Goal: Transaction & Acquisition: Purchase product/service

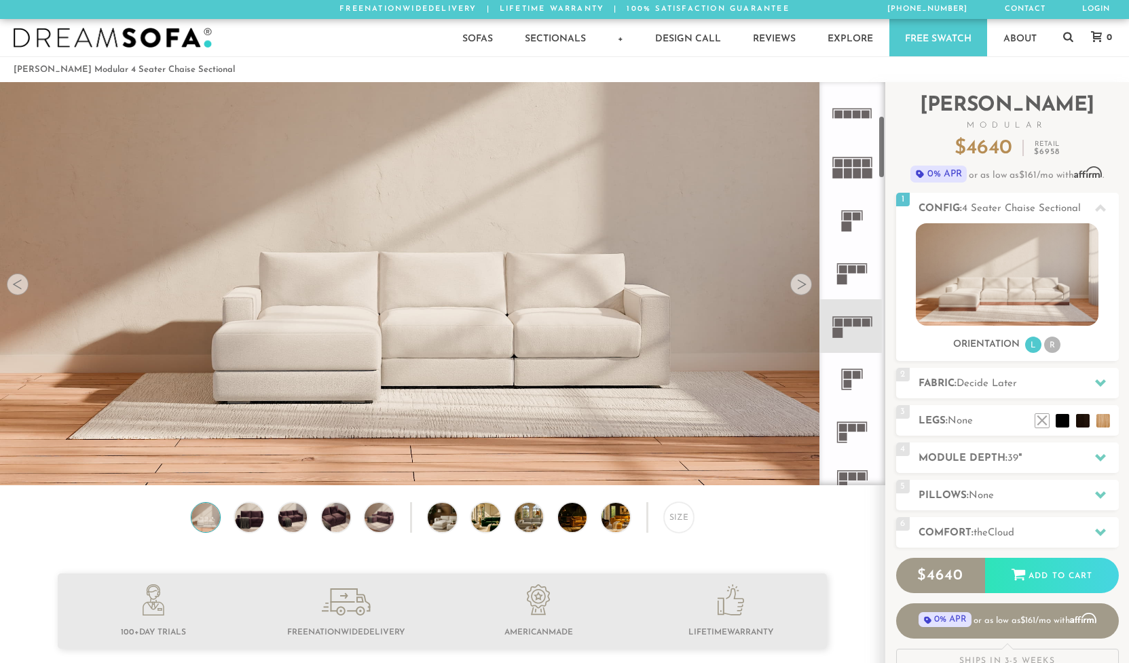
scroll to position [212, 0]
click at [850, 317] on rect at bounding box center [848, 319] width 8 height 8
click at [847, 316] on rect at bounding box center [848, 319] width 8 height 8
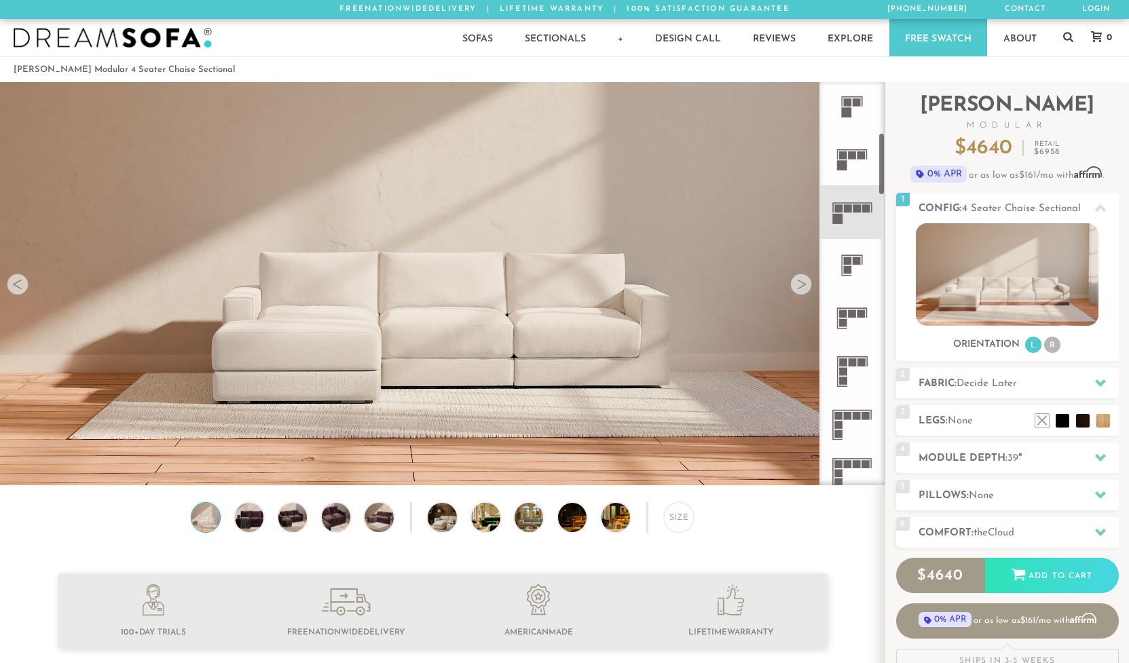
scroll to position [314, 0]
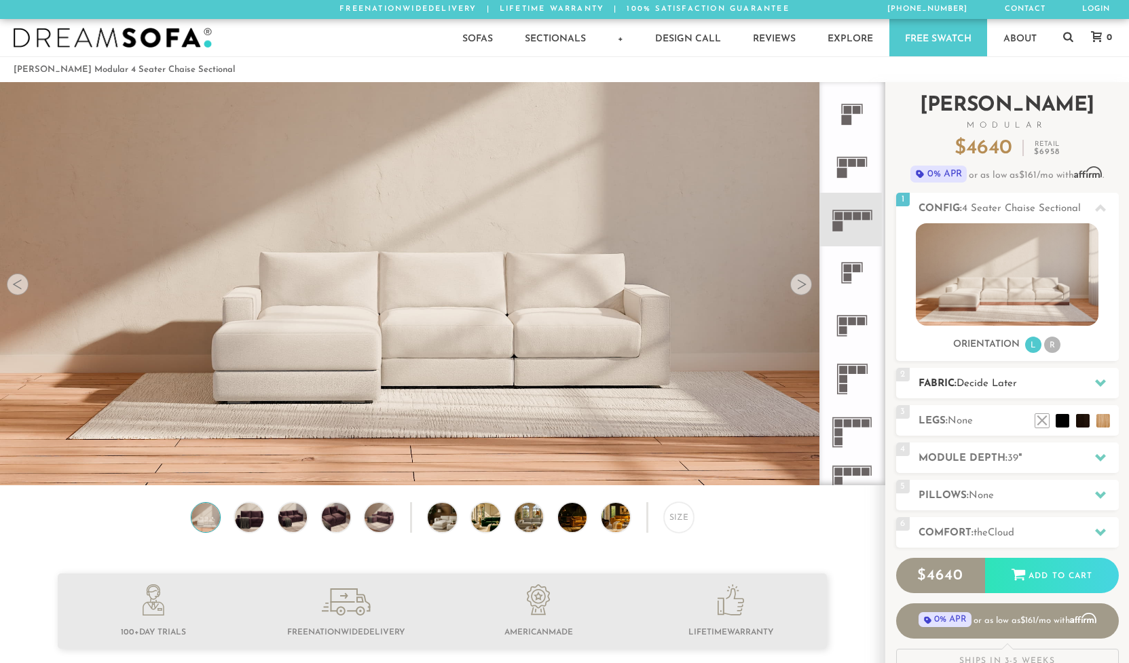
click at [936, 381] on h2 "Fabric: Decide Later" at bounding box center [1018, 384] width 200 height 16
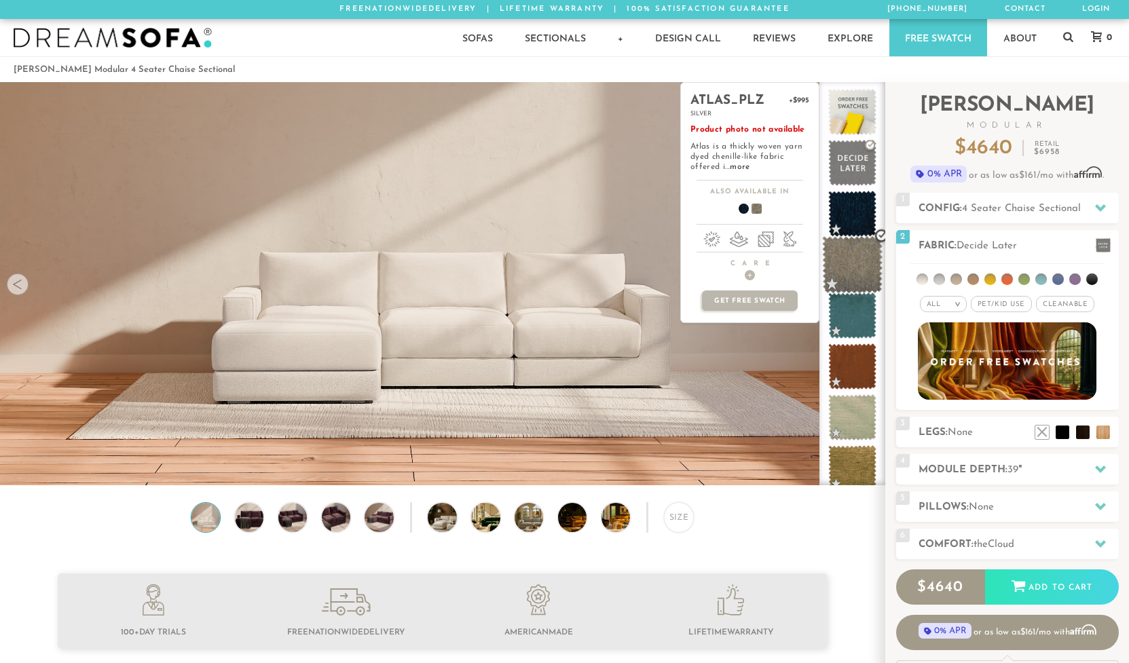
click at [842, 261] on span at bounding box center [852, 265] width 60 height 58
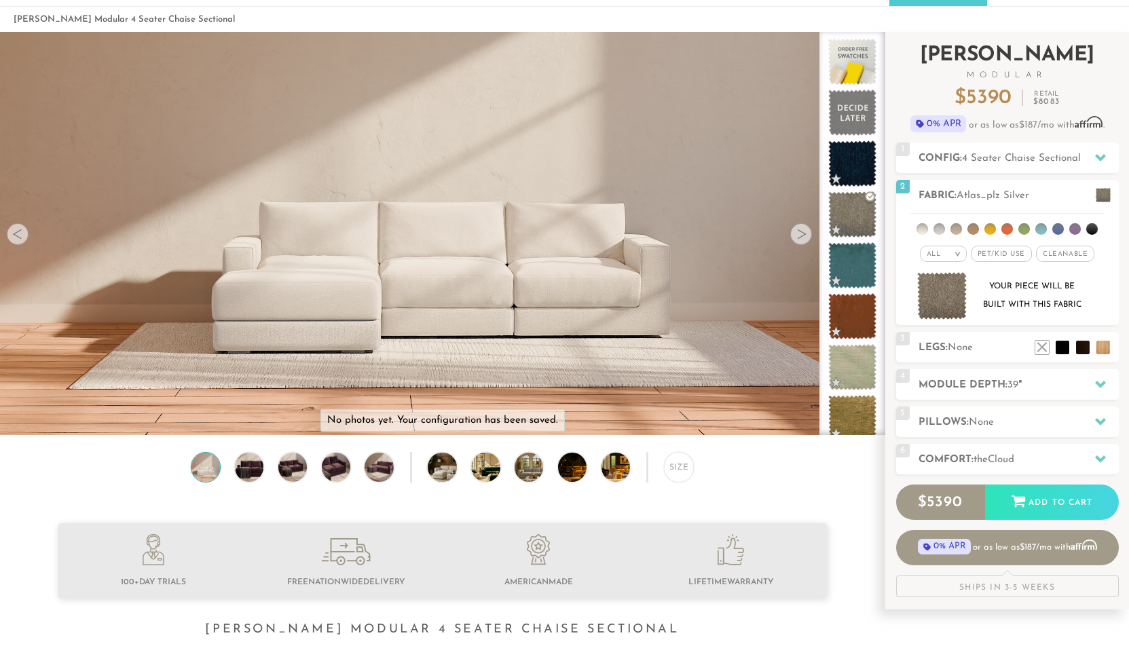
scroll to position [54, 0]
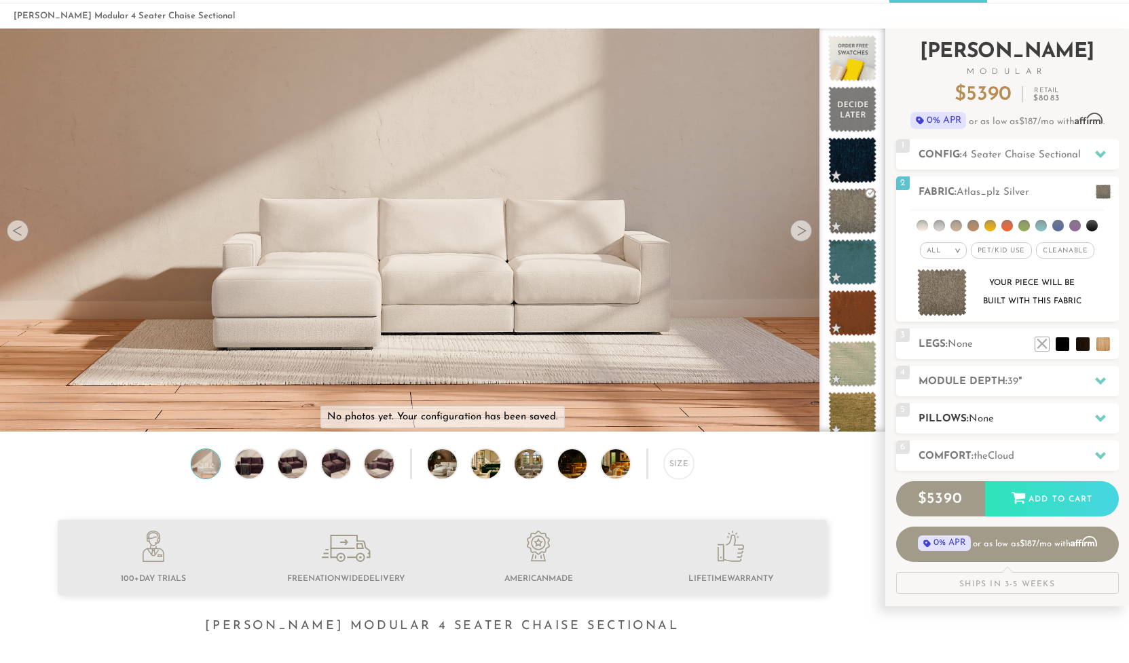
click at [1103, 415] on icon at bounding box center [1100, 418] width 11 height 11
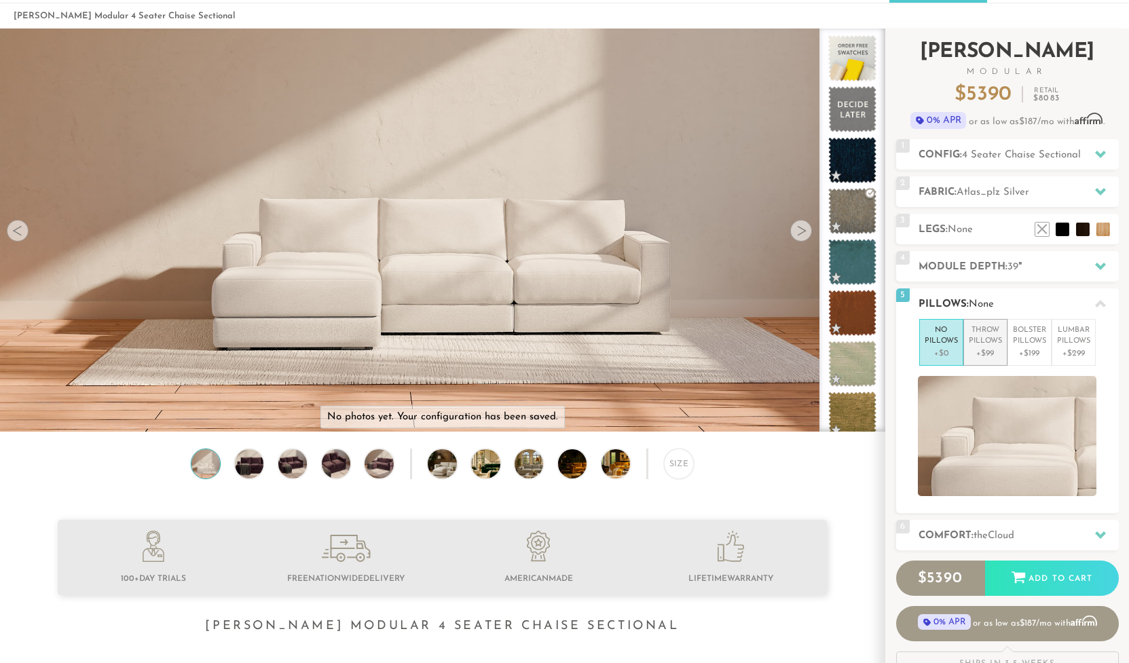
click at [980, 341] on p "Throw Pillows" at bounding box center [984, 336] width 33 height 22
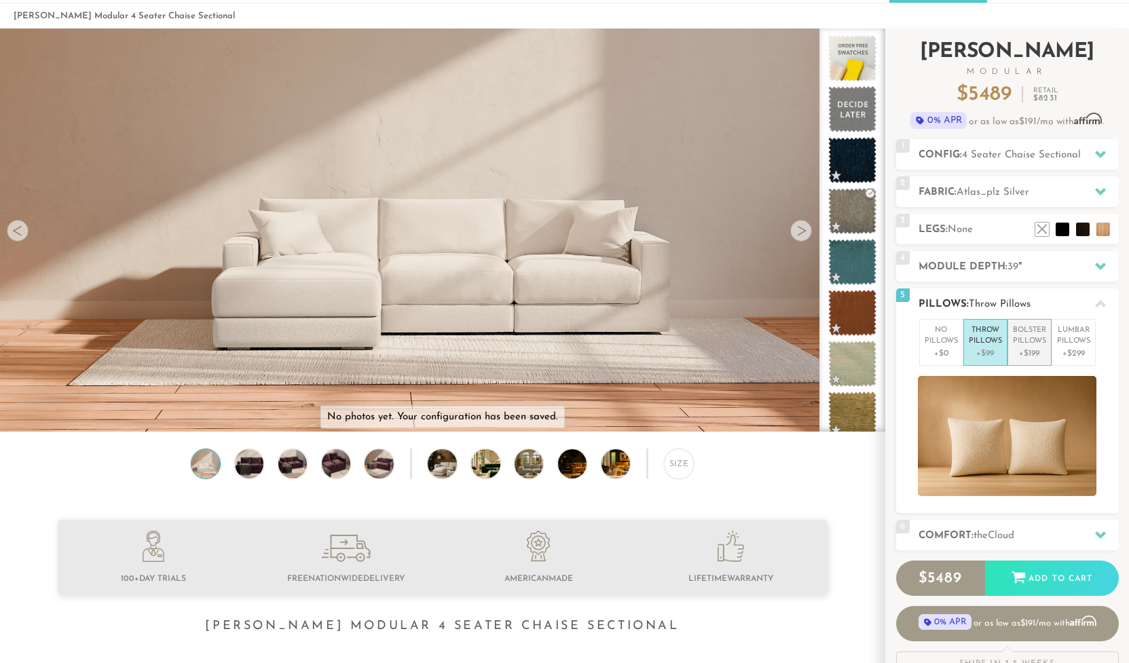
click at [1030, 342] on p "Bolster Pillows" at bounding box center [1028, 336] width 33 height 22
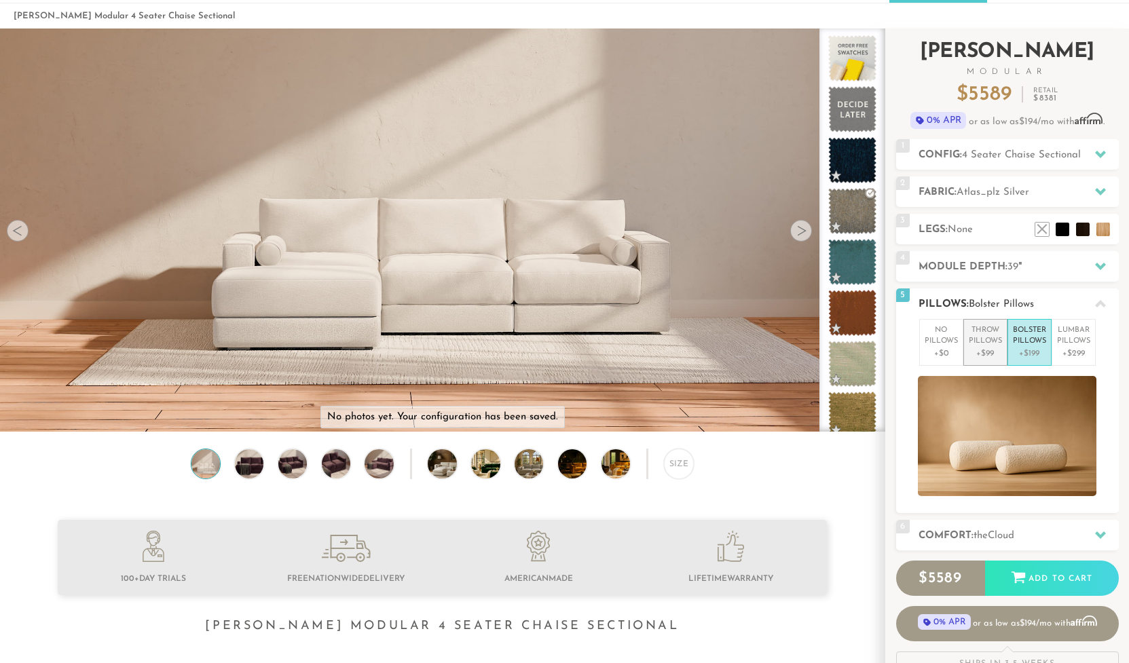
click at [975, 340] on p "Throw Pillows" at bounding box center [984, 336] width 33 height 22
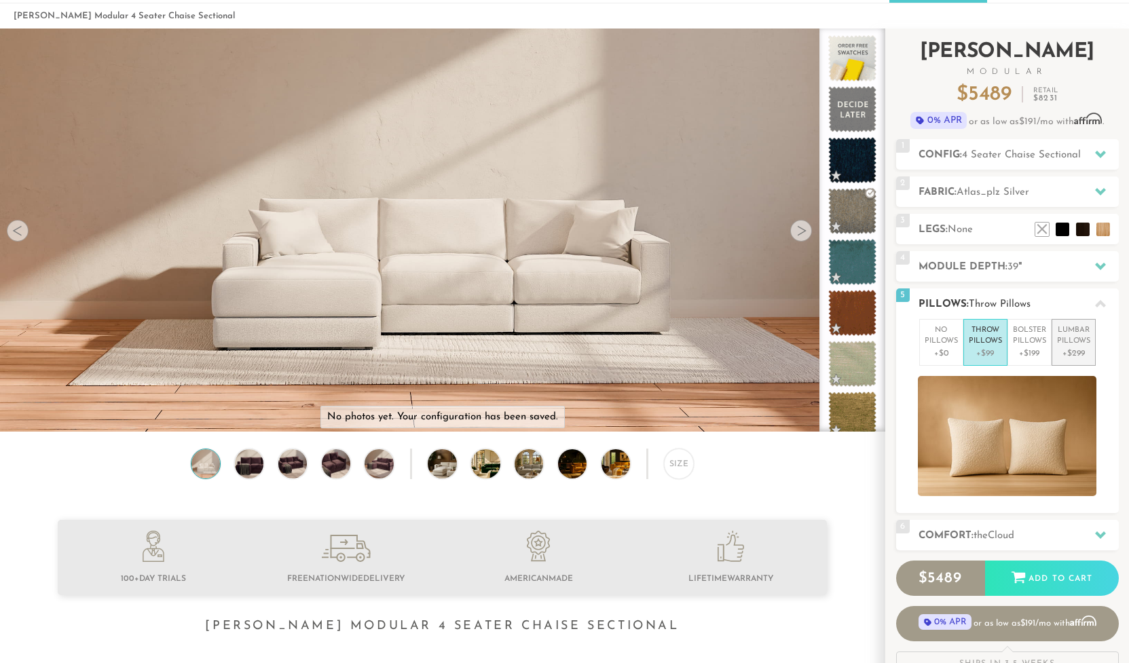
click at [1070, 345] on p "[MEDICAL_DATA] Pillows" at bounding box center [1073, 336] width 33 height 22
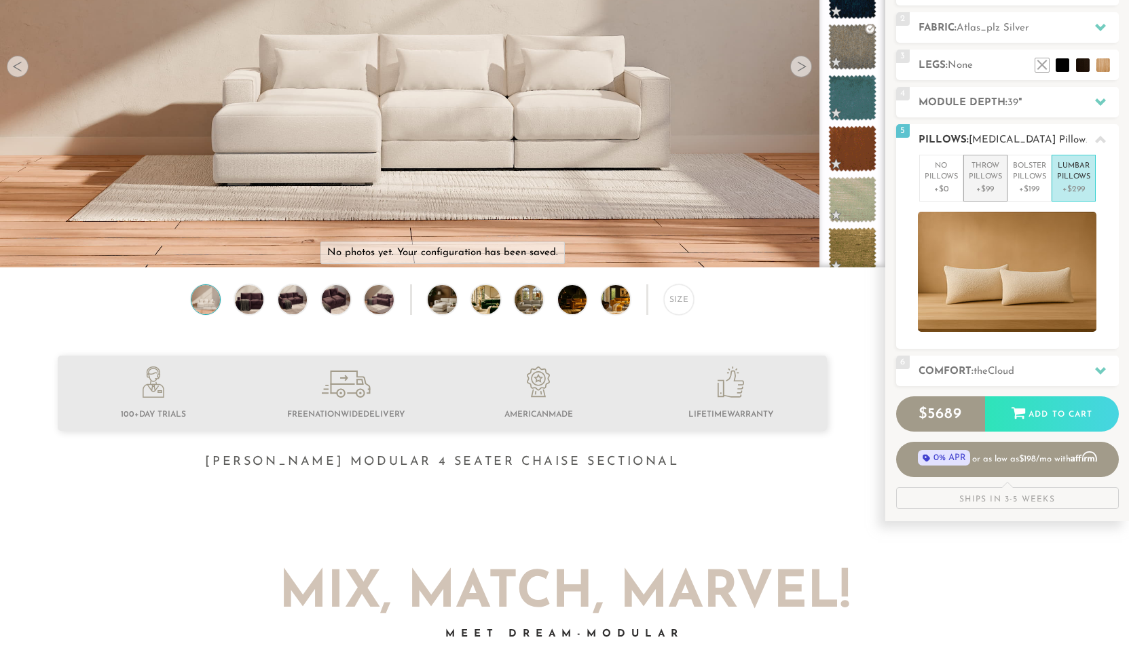
scroll to position [219, 0]
click at [1023, 368] on h2 "Comfort: the Cloud" at bounding box center [1018, 371] width 200 height 16
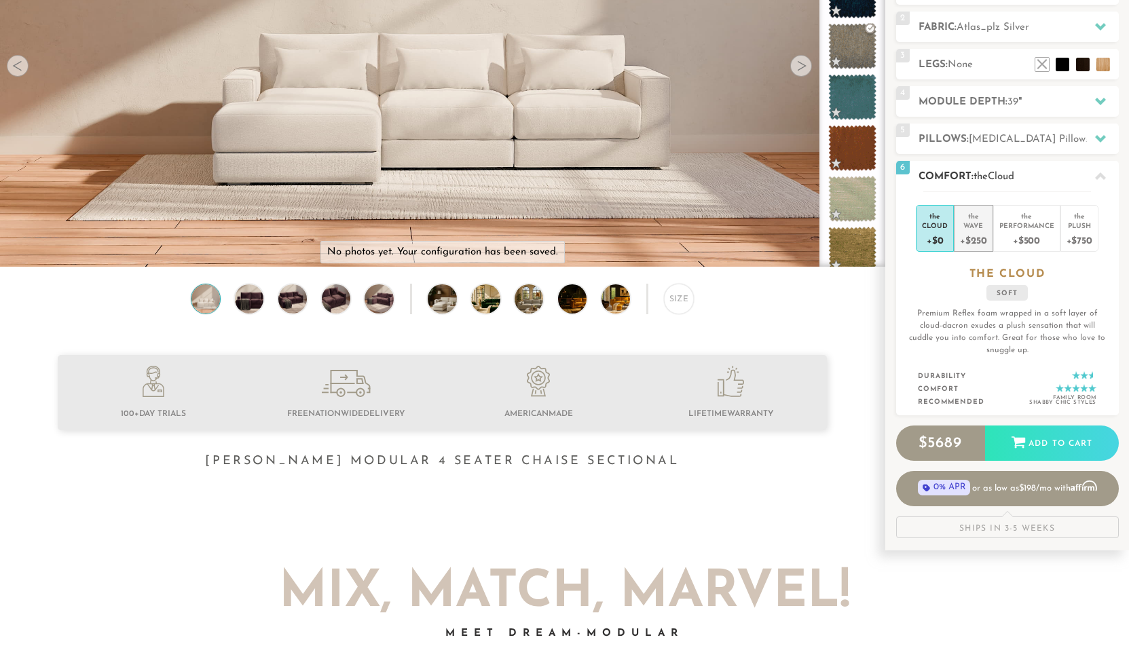
click at [975, 230] on div "+$250" at bounding box center [973, 240] width 26 height 20
